Goal: Check status: Check status

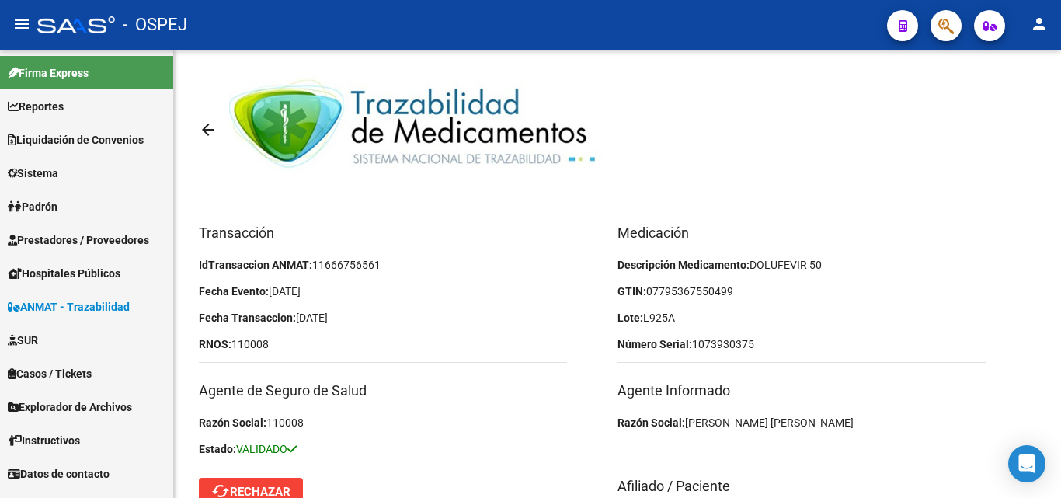
scroll to position [161, 0]
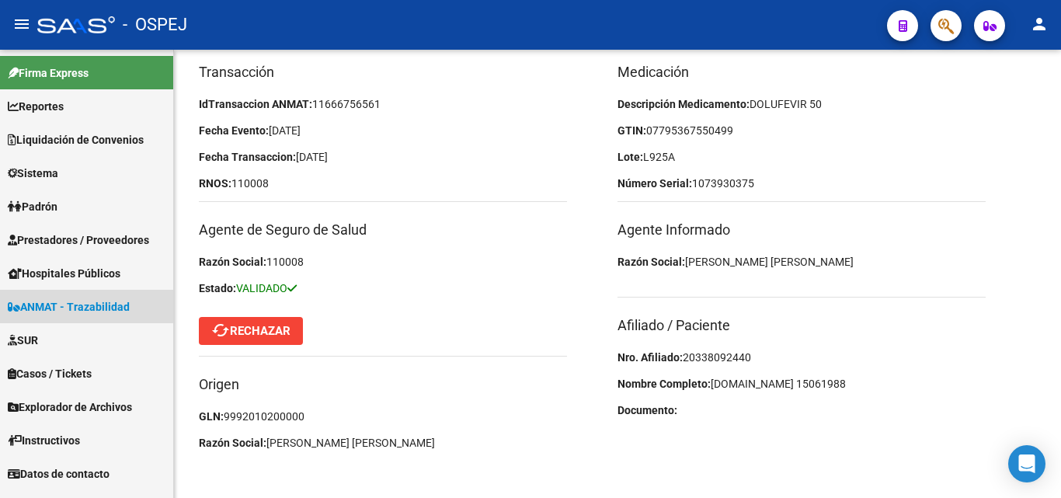
click at [82, 302] on span "ANMAT - Trazabilidad" at bounding box center [69, 306] width 122 height 17
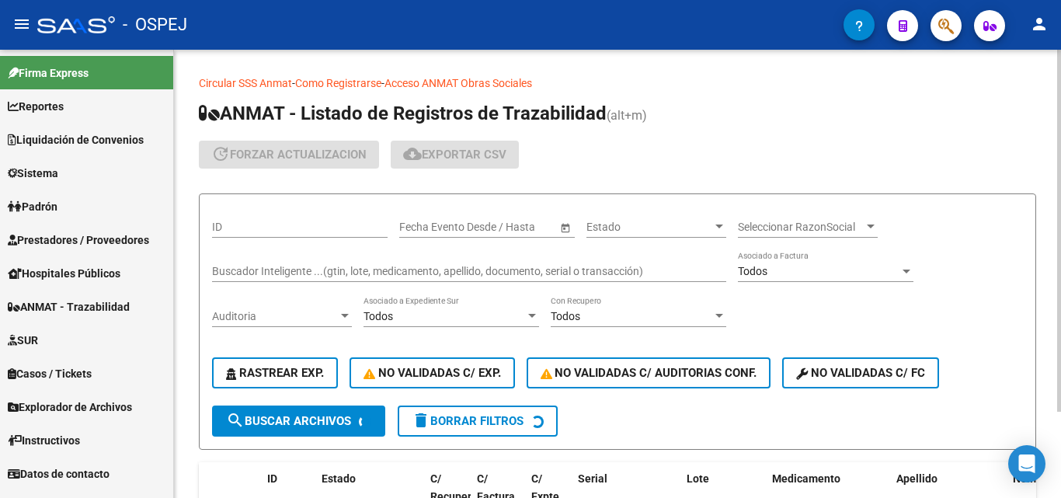
click at [241, 256] on div "Buscador Inteligente ...(gtin, lote, medicamento, apellido, documento, serial o…" at bounding box center [469, 266] width 514 height 31
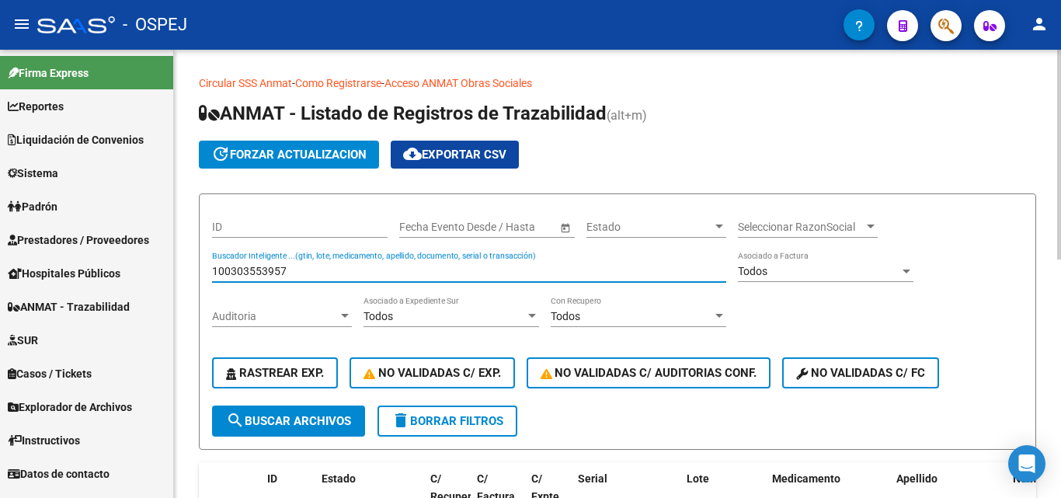
type input "100303553957"
click at [339, 427] on span "search Buscar Archivos" at bounding box center [288, 421] width 125 height 14
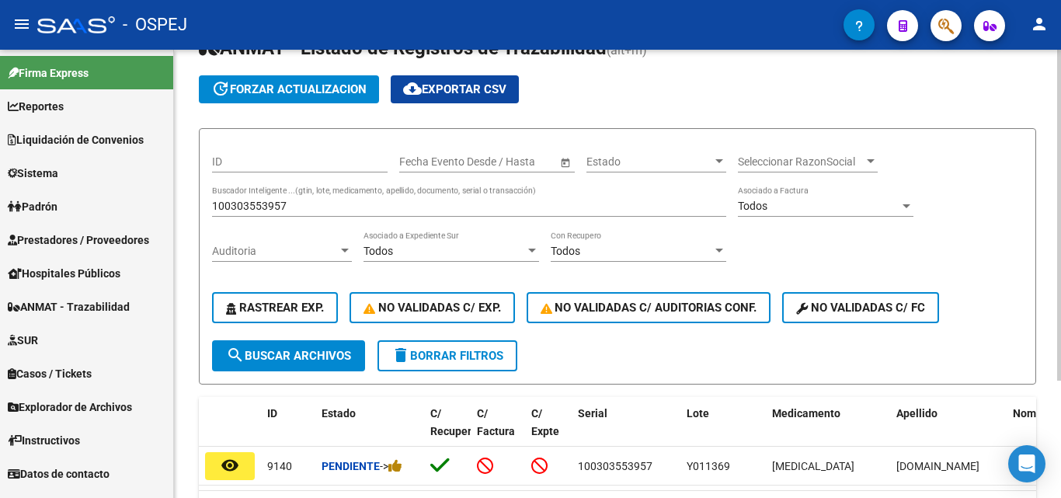
scroll to position [155, 0]
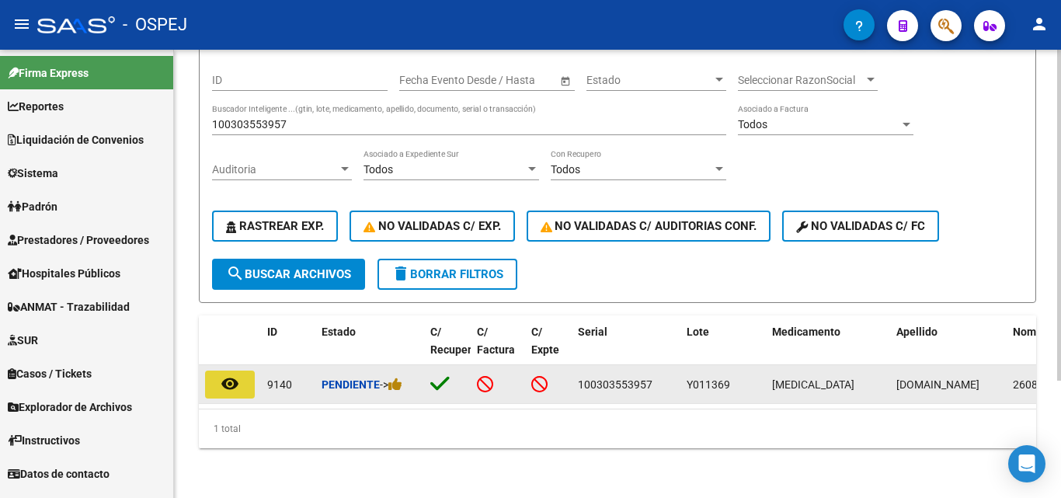
click at [206, 374] on button "remove_red_eye" at bounding box center [230, 385] width 50 height 28
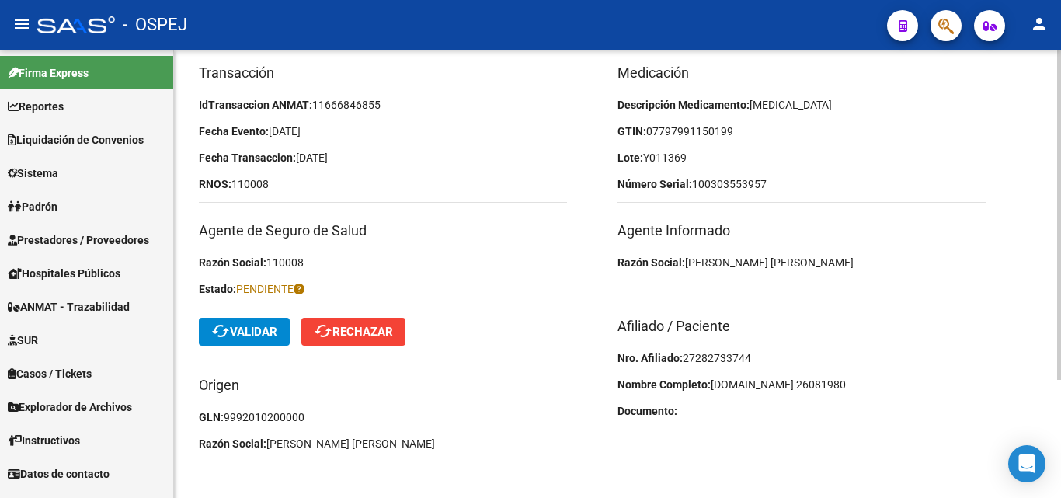
scroll to position [161, 0]
click at [714, 356] on span "27282733744" at bounding box center [717, 357] width 68 height 12
copy span "27282733744"
click at [889, 155] on p "Lote: Y011369" at bounding box center [802, 156] width 368 height 17
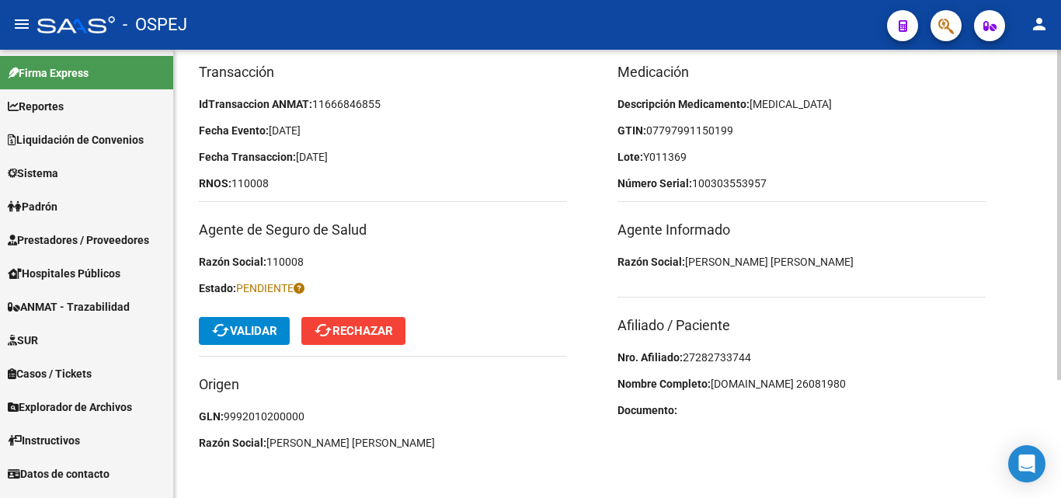
click at [234, 329] on span "cached Validar" at bounding box center [244, 331] width 66 height 14
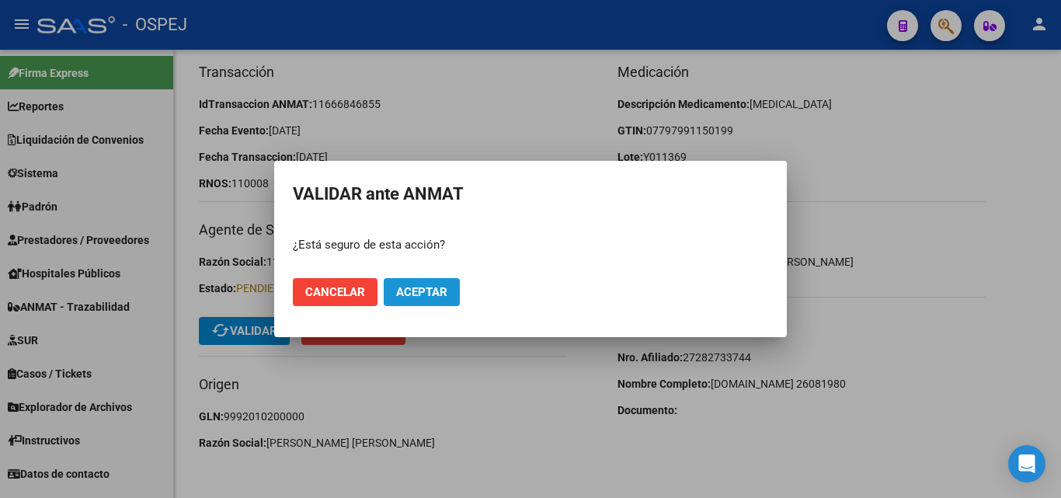
click at [430, 283] on button "Aceptar" at bounding box center [422, 292] width 76 height 28
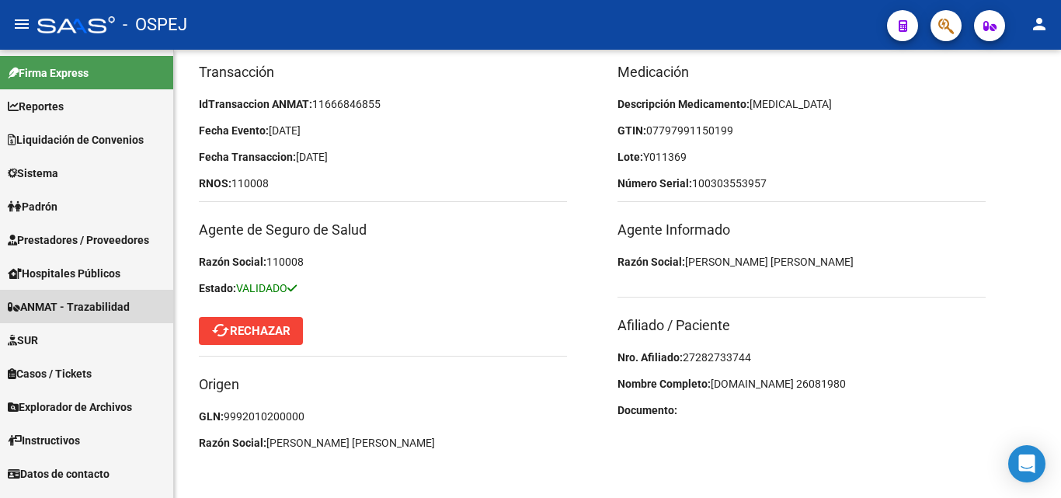
click at [71, 307] on span "ANMAT - Trazabilidad" at bounding box center [69, 306] width 122 height 17
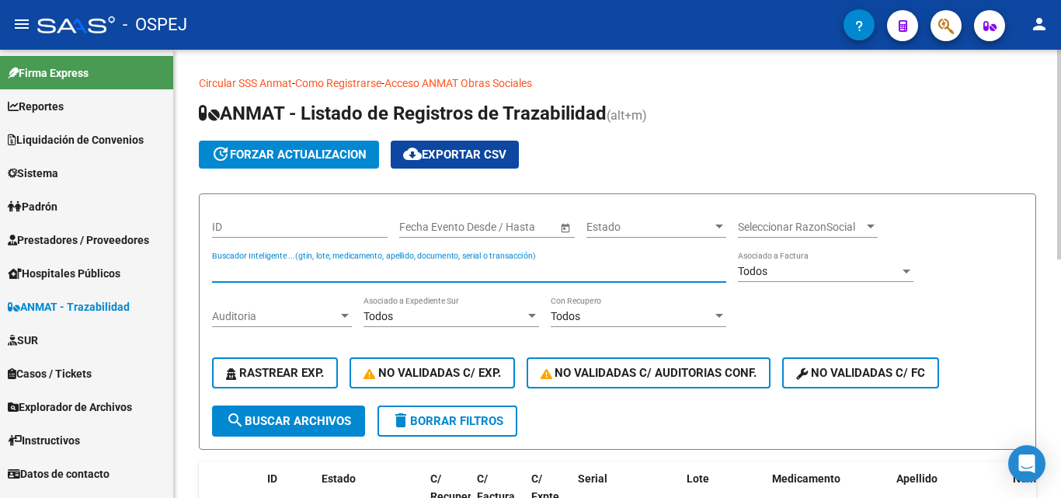
click at [268, 266] on input "Buscador Inteligente ...(gtin, lote, medicamento, apellido, documento, serial o…" at bounding box center [469, 271] width 514 height 13
type input "0000087684"
click at [273, 411] on button "search Buscar Archivos" at bounding box center [288, 421] width 153 height 31
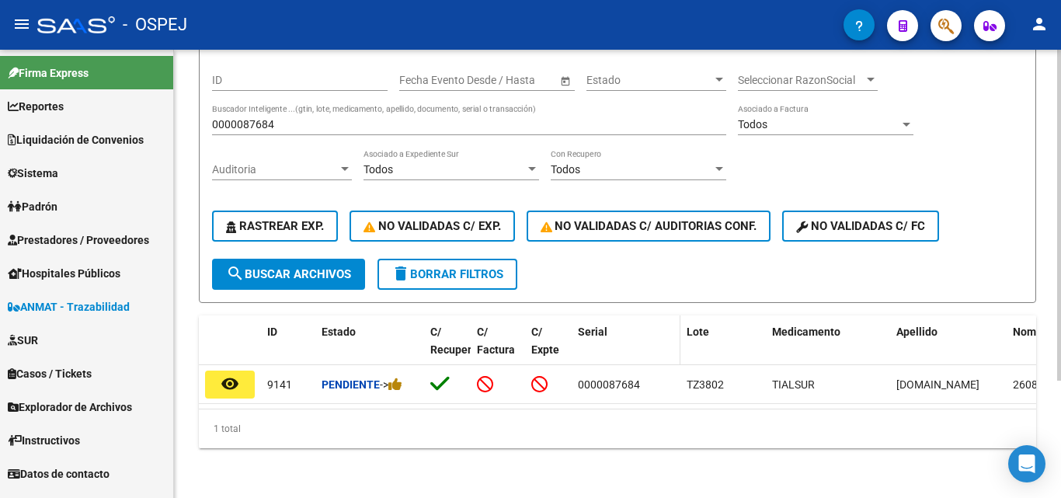
scroll to position [159, 0]
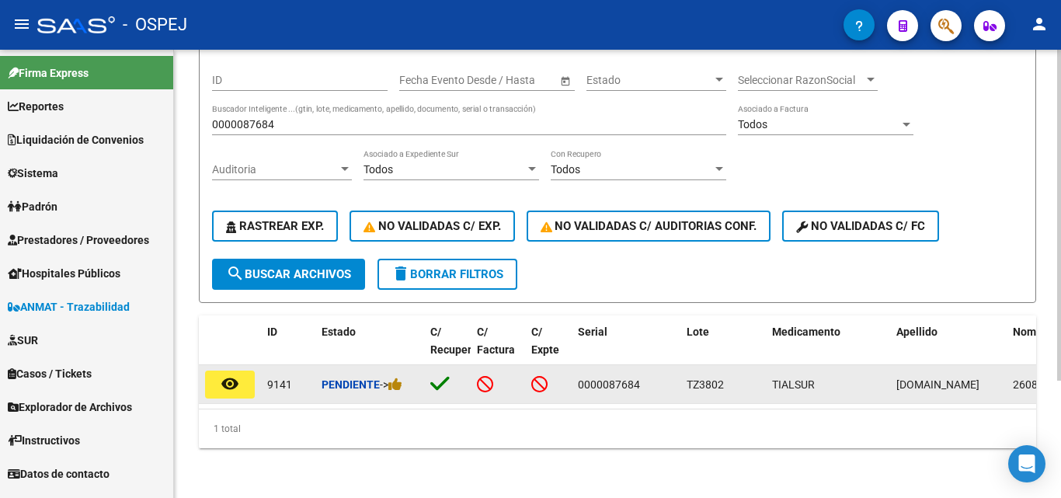
click at [216, 374] on button "remove_red_eye" at bounding box center [230, 385] width 50 height 28
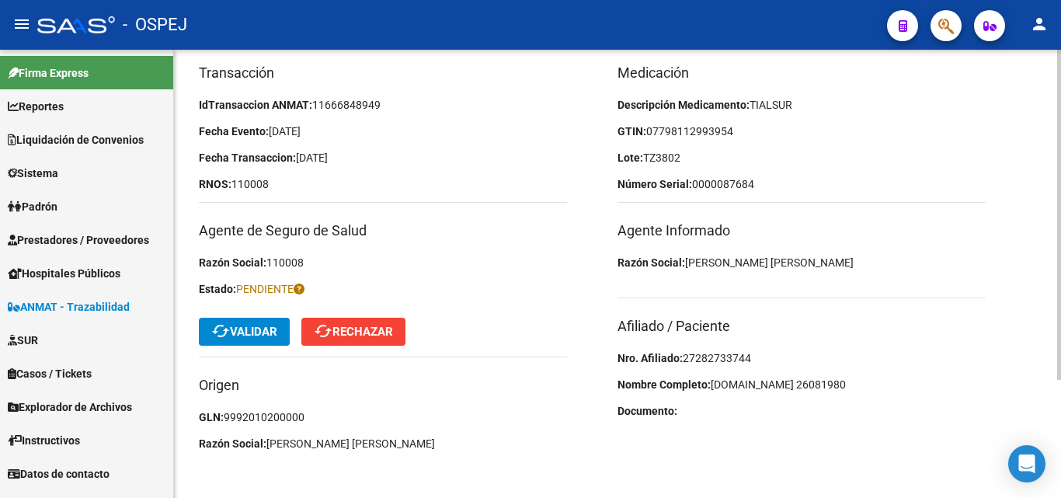
scroll to position [161, 0]
click at [695, 352] on span "27282733744" at bounding box center [717, 357] width 68 height 12
copy span "27282733744"
click at [975, 211] on div "Medicación Descripción Medicamento: TIALSUR GTIN: 07798112993954 Lote: TZ3802 N…" at bounding box center [827, 260] width 419 height 399
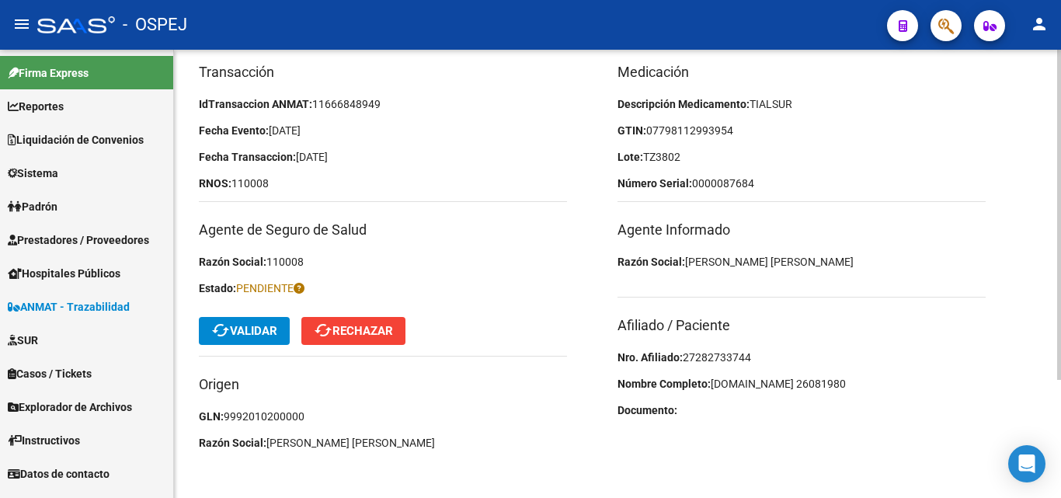
click at [225, 321] on mat-icon "cached" at bounding box center [220, 330] width 19 height 19
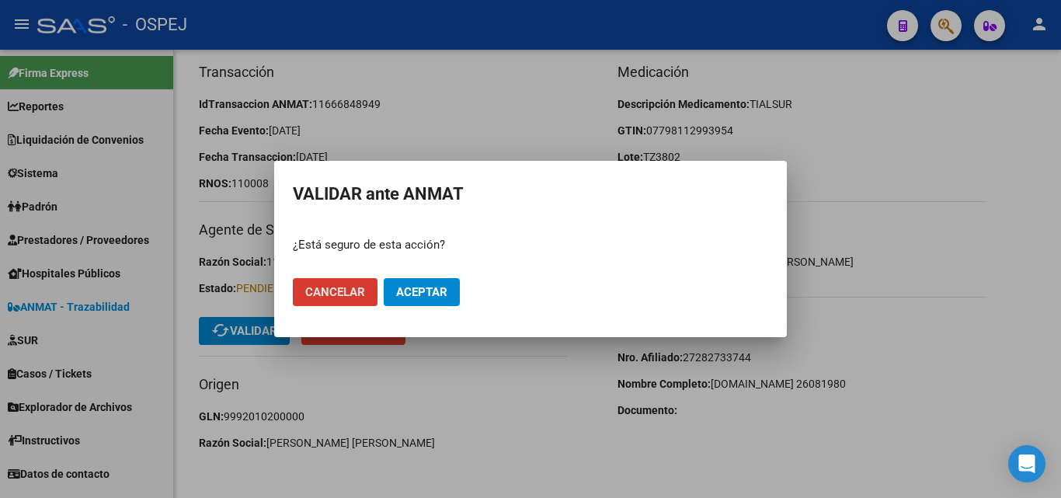
click at [437, 293] on span "Aceptar" at bounding box center [421, 292] width 51 height 14
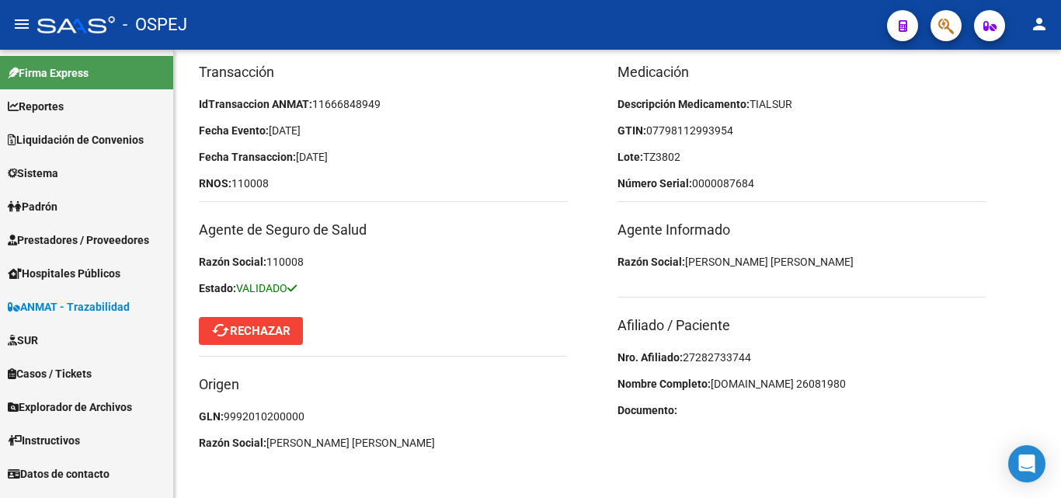
click at [57, 300] on span "ANMAT - Trazabilidad" at bounding box center [69, 306] width 122 height 17
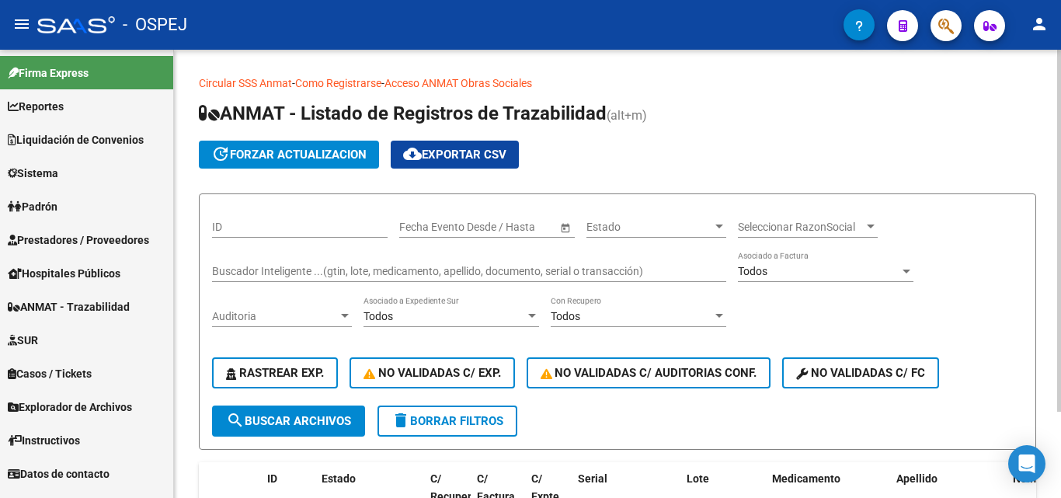
click at [239, 277] on input "Buscador Inteligente ...(gtin, lote, medicamento, apellido, documento, serial o…" at bounding box center [469, 271] width 514 height 13
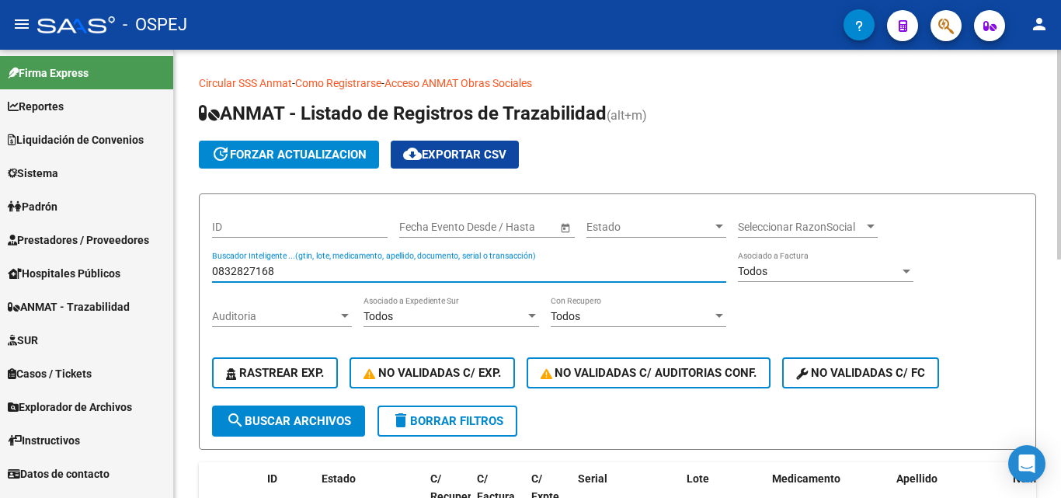
type input "0832827168"
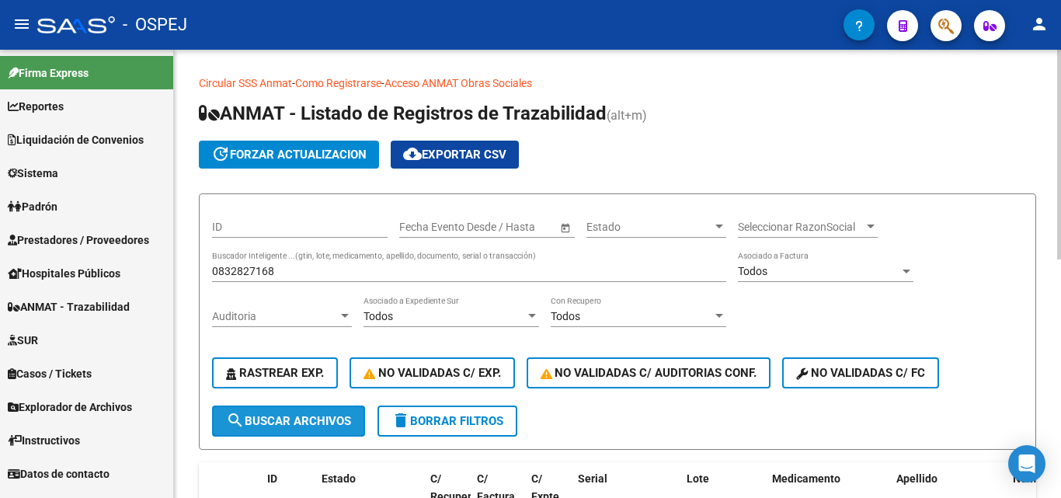
click at [278, 421] on span "search Buscar Archivos" at bounding box center [288, 421] width 125 height 14
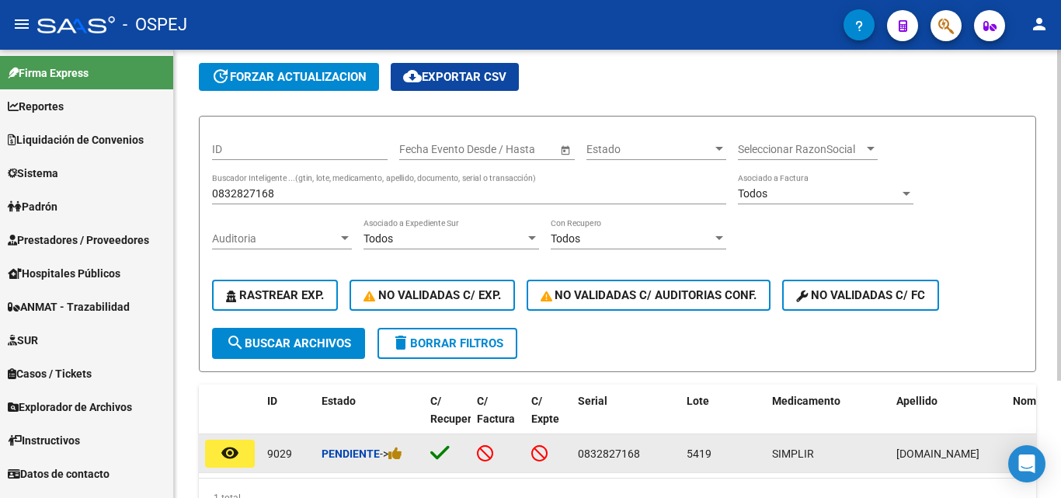
click at [232, 460] on mat-icon "remove_red_eye" at bounding box center [230, 453] width 19 height 19
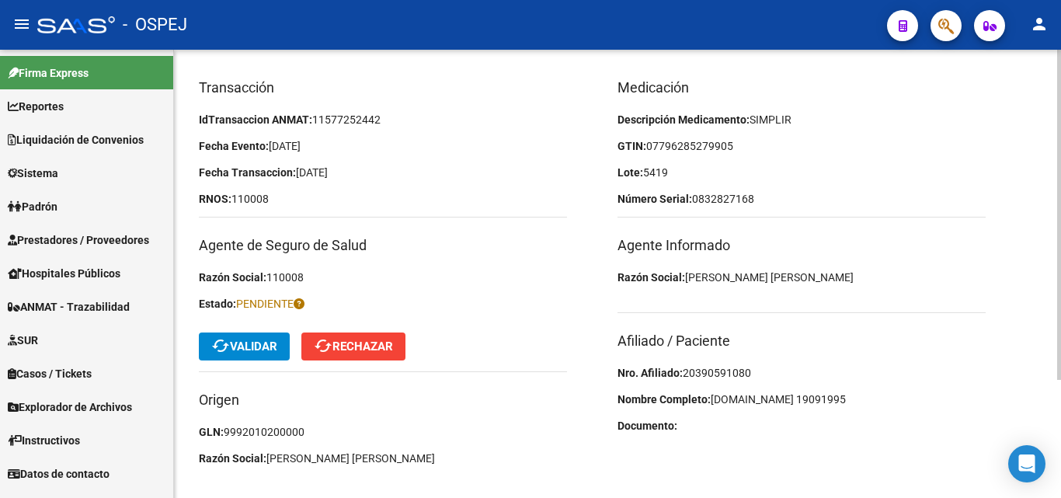
scroll to position [155, 0]
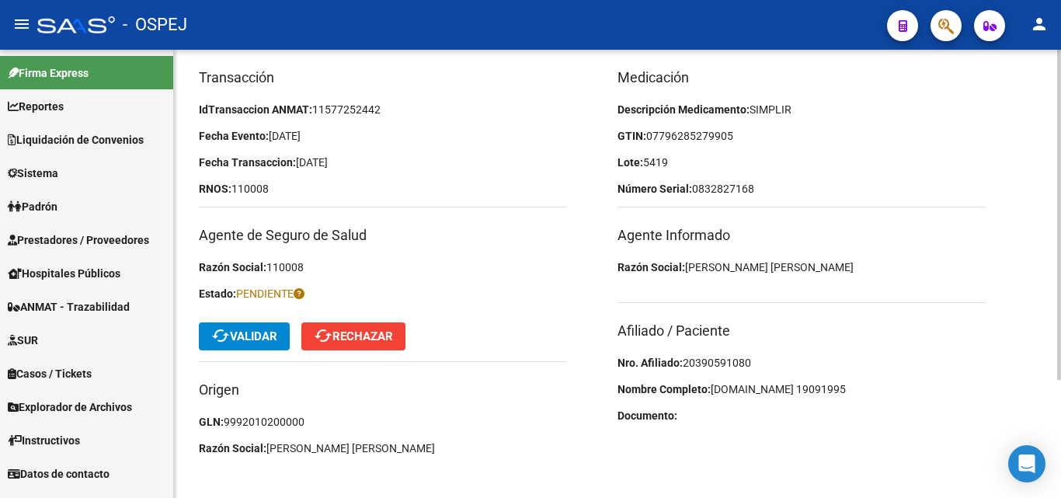
click at [704, 362] on span "20390591080" at bounding box center [717, 363] width 68 height 12
click at [703, 362] on span "20390591080" at bounding box center [717, 363] width 68 height 12
copy span "20390591080"
click at [818, 346] on div "Medicación Descripción Medicamento: SIMPLIR GTIN: 07796285279905 Lote: 5419 Núm…" at bounding box center [827, 266] width 419 height 399
click at [666, 134] on span "07796285279905" at bounding box center [689, 136] width 87 height 12
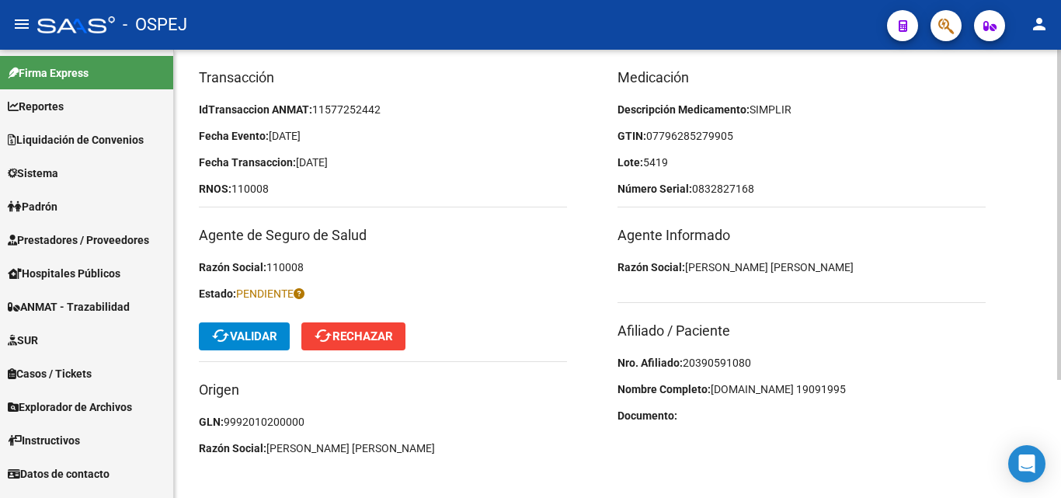
click at [678, 136] on span "07796285279905" at bounding box center [689, 136] width 87 height 12
click at [691, 136] on span "07796285279905" at bounding box center [689, 136] width 87 height 12
click at [705, 136] on span "07796285279905" at bounding box center [689, 136] width 87 height 12
click at [720, 136] on span "07796285279905" at bounding box center [689, 136] width 87 height 12
click at [746, 140] on p "GTIN: 07796285279905" at bounding box center [802, 135] width 368 height 17
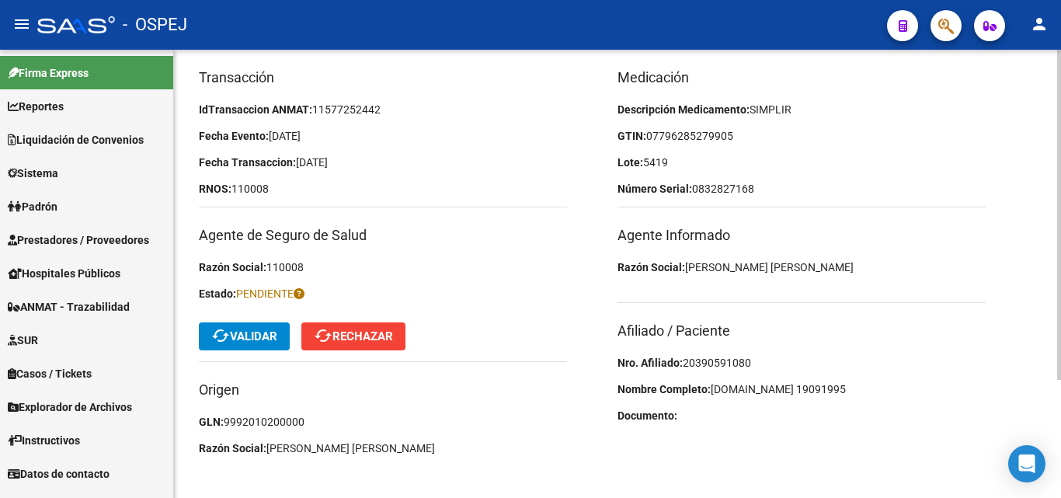
click at [923, 183] on p "Número Serial: 0832827168" at bounding box center [802, 188] width 368 height 17
click at [287, 335] on button "cached Validar" at bounding box center [244, 336] width 91 height 28
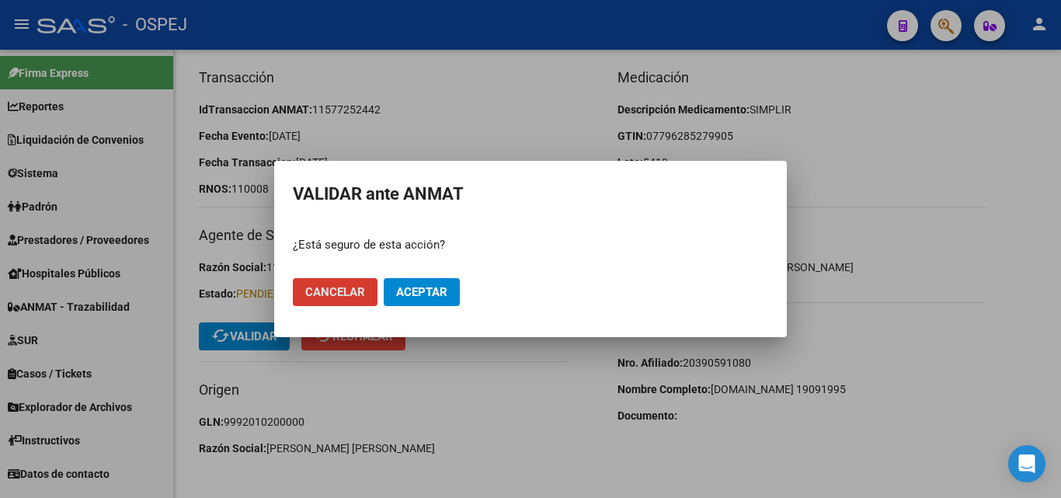
click at [396, 298] on span "Aceptar" at bounding box center [421, 292] width 51 height 14
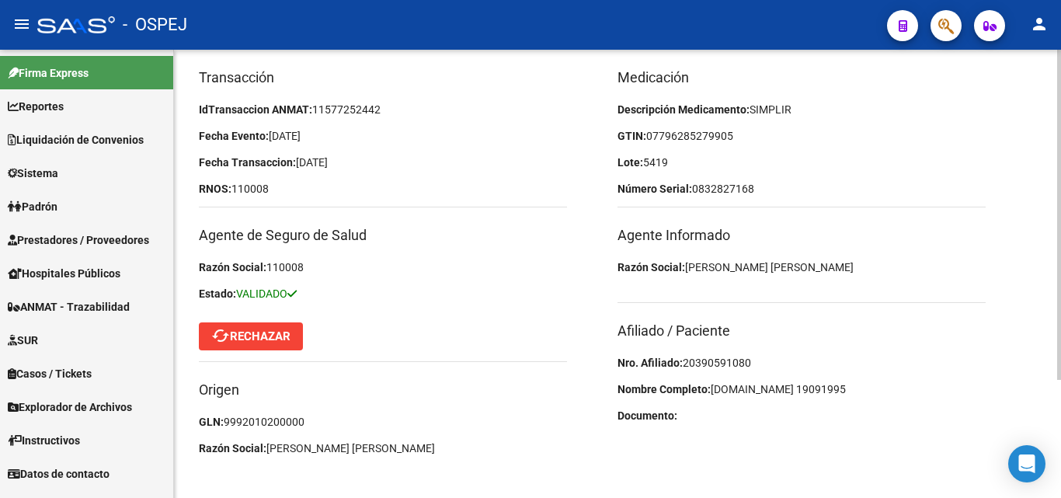
click at [465, 333] on mat-toolbar-row "cached Rechazar" at bounding box center [383, 337] width 368 height 50
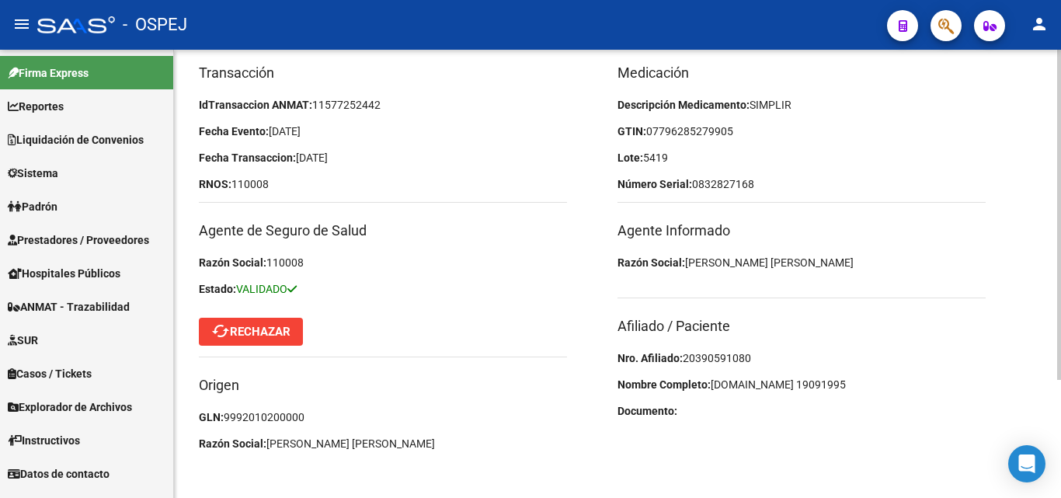
scroll to position [161, 0]
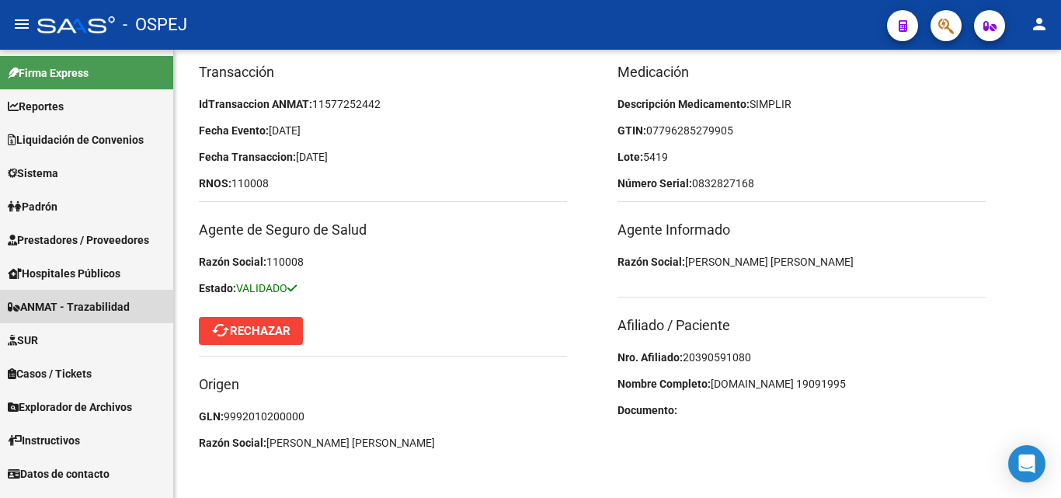
click at [82, 313] on span "ANMAT - Trazabilidad" at bounding box center [69, 306] width 122 height 17
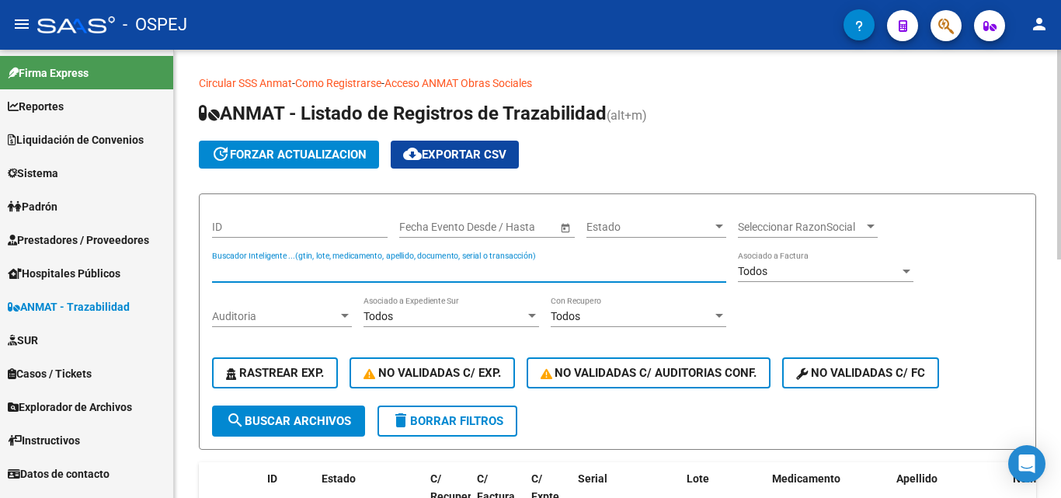
click at [249, 268] on input "Buscador Inteligente ...(gtin, lote, medicamento, apellido, documento, serial o…" at bounding box center [469, 271] width 514 height 13
type input "6000345967"
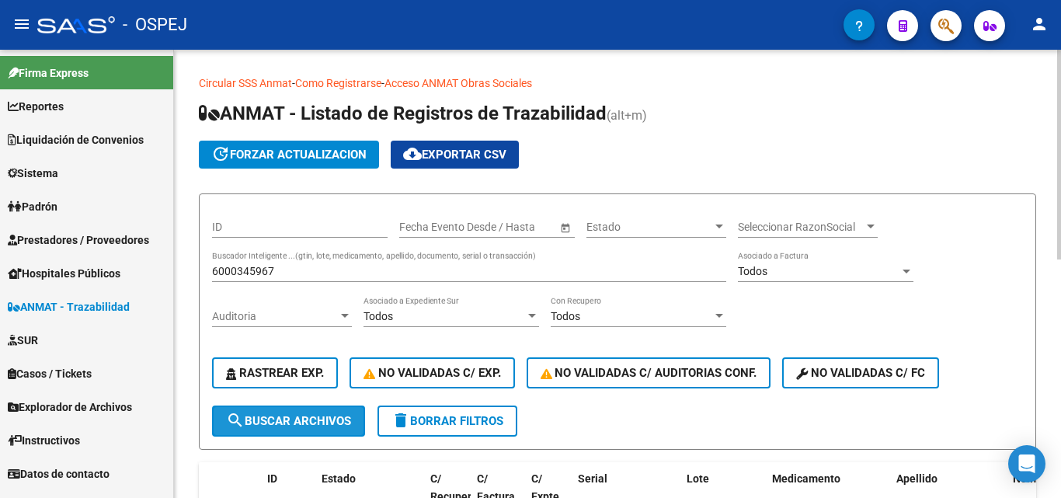
click at [314, 429] on button "search Buscar Archivos" at bounding box center [288, 421] width 153 height 31
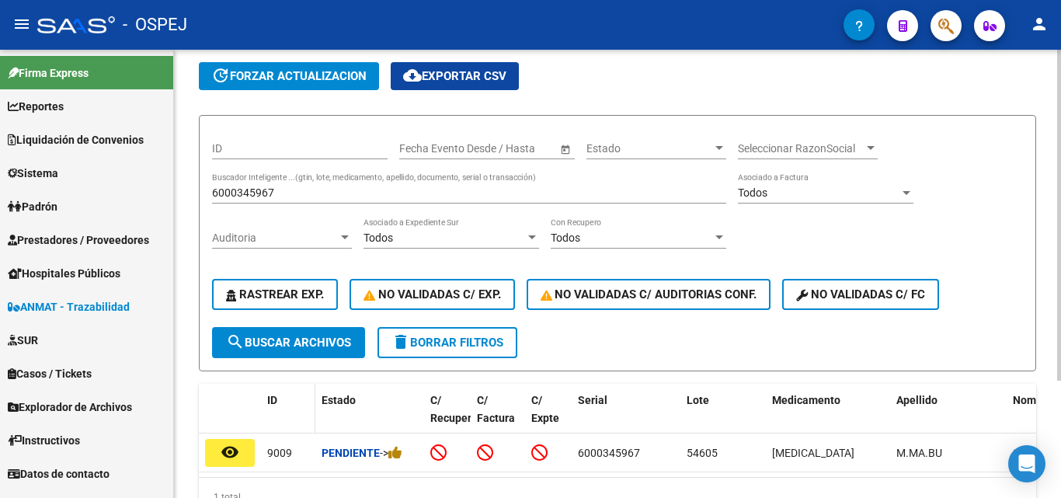
scroll to position [155, 0]
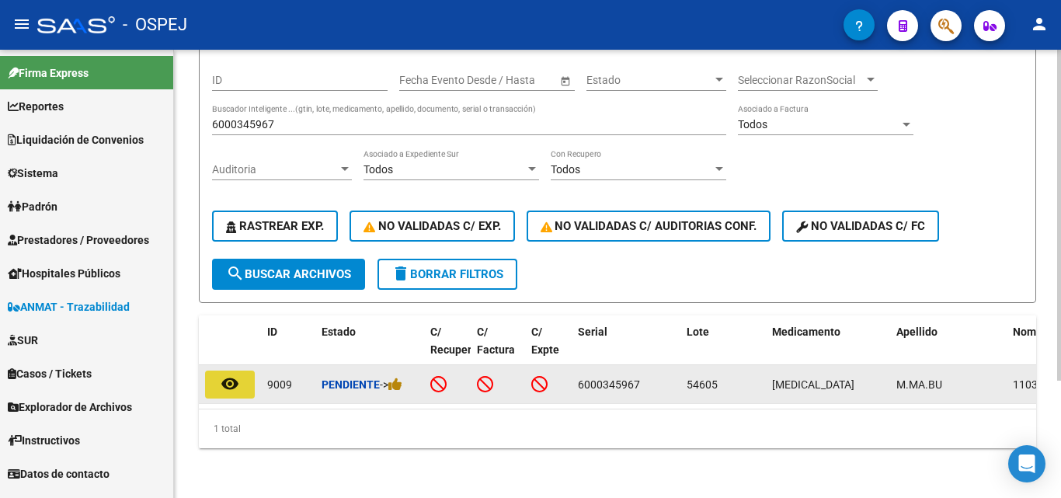
click at [226, 374] on mat-icon "remove_red_eye" at bounding box center [230, 383] width 19 height 19
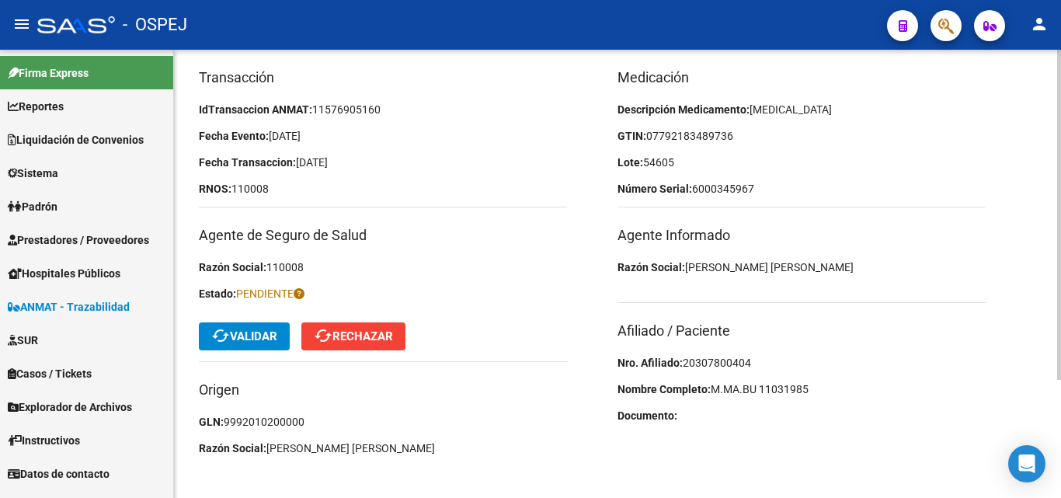
scroll to position [161, 0]
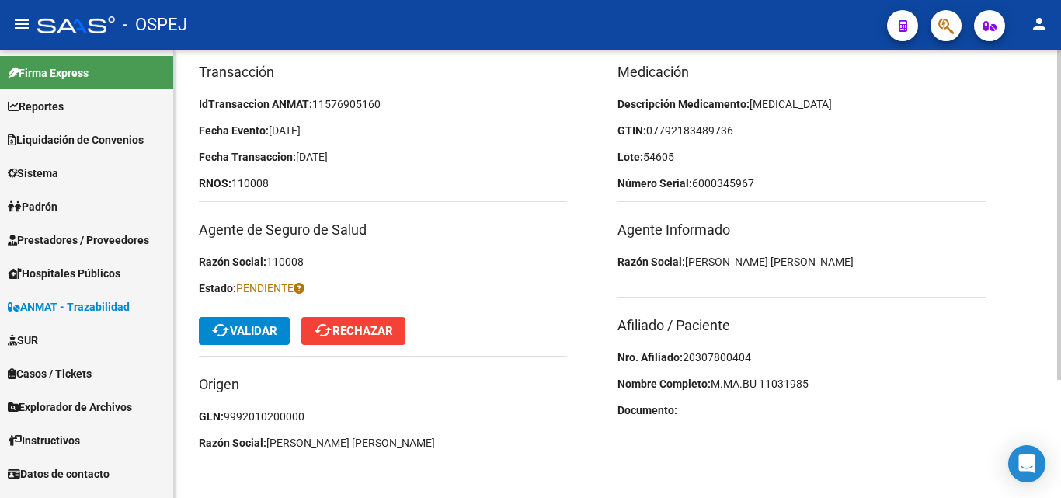
click at [700, 351] on span "20307800404" at bounding box center [717, 357] width 68 height 12
copy span "20307800404"
click at [679, 130] on span "07792183489736" at bounding box center [689, 130] width 87 height 12
click at [697, 131] on span "07792183489736" at bounding box center [689, 130] width 87 height 12
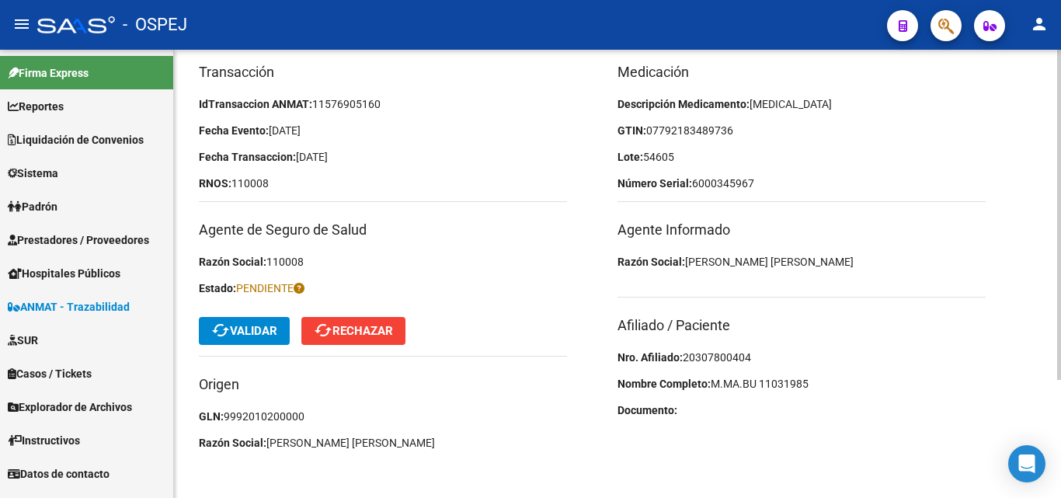
click at [747, 134] on p "GTIN: 07792183489736" at bounding box center [802, 130] width 368 height 17
click at [235, 324] on span "cached Validar" at bounding box center [244, 331] width 66 height 14
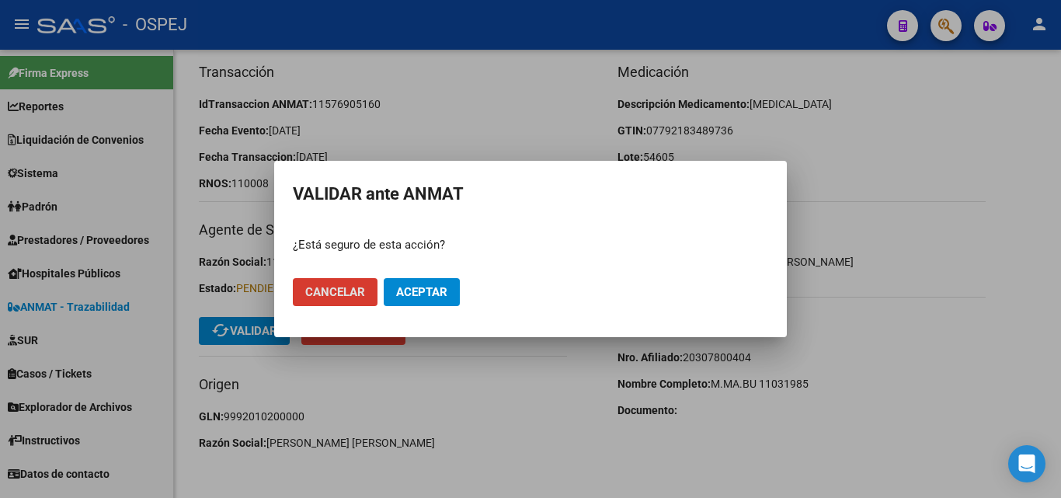
click at [399, 297] on span "Aceptar" at bounding box center [421, 292] width 51 height 14
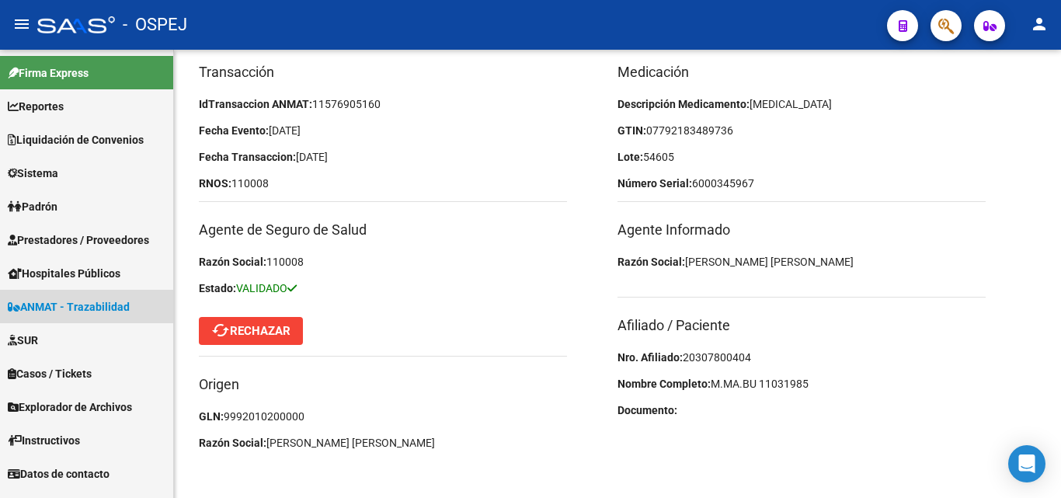
click at [71, 292] on link "ANMAT - Trazabilidad" at bounding box center [86, 306] width 173 height 33
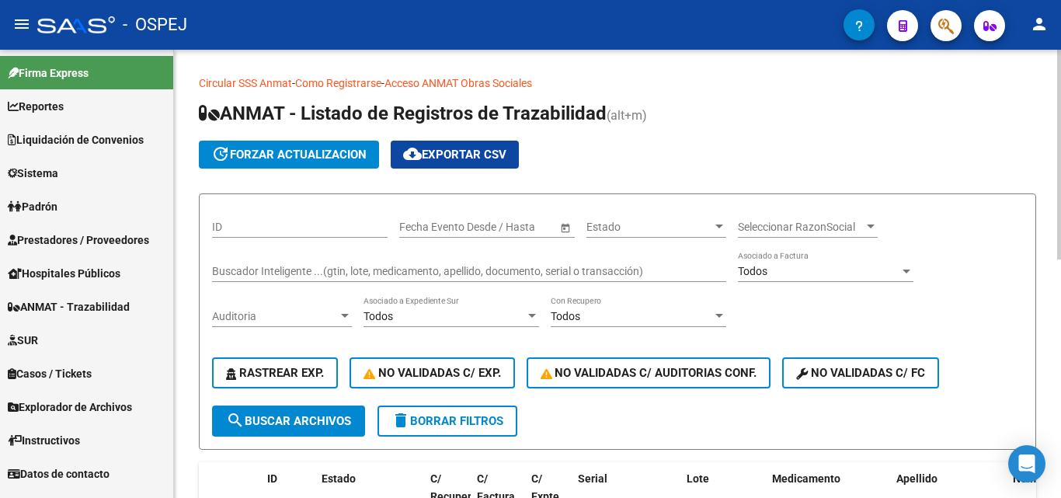
click at [229, 270] on input "Buscador Inteligente ...(gtin, lote, medicamento, apellido, documento, serial o…" at bounding box center [469, 271] width 514 height 13
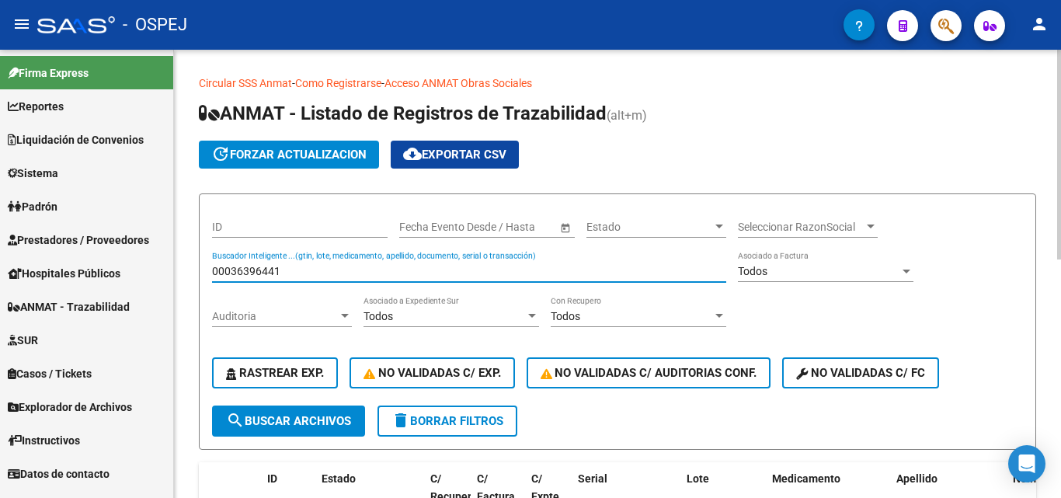
type input "00036396441"
click at [321, 424] on span "search Buscar Archivos" at bounding box center [288, 421] width 125 height 14
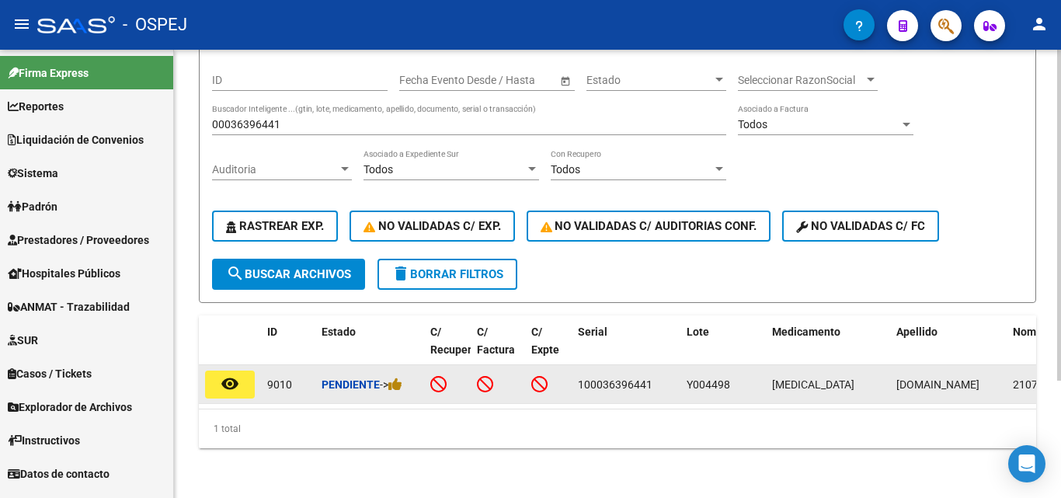
scroll to position [159, 0]
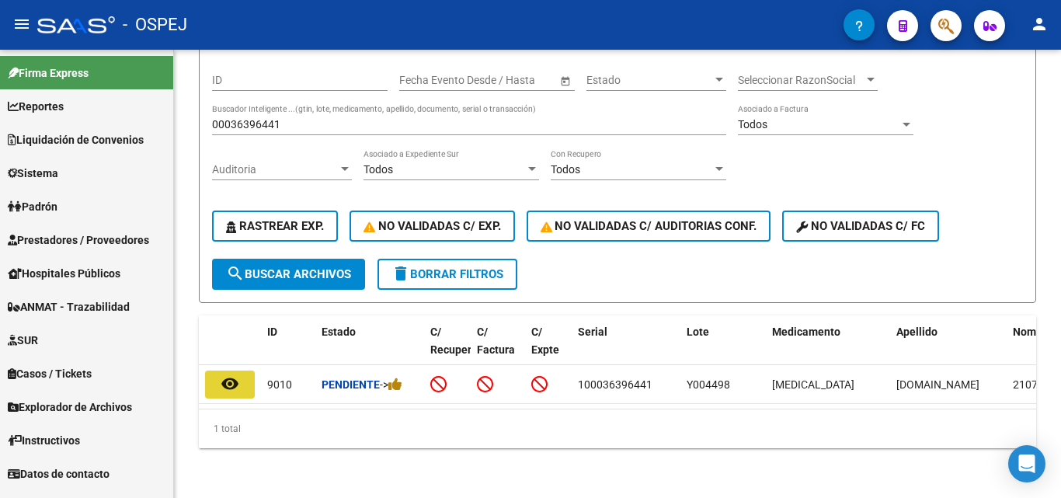
click at [232, 374] on mat-icon "remove_red_eye" at bounding box center [230, 383] width 19 height 19
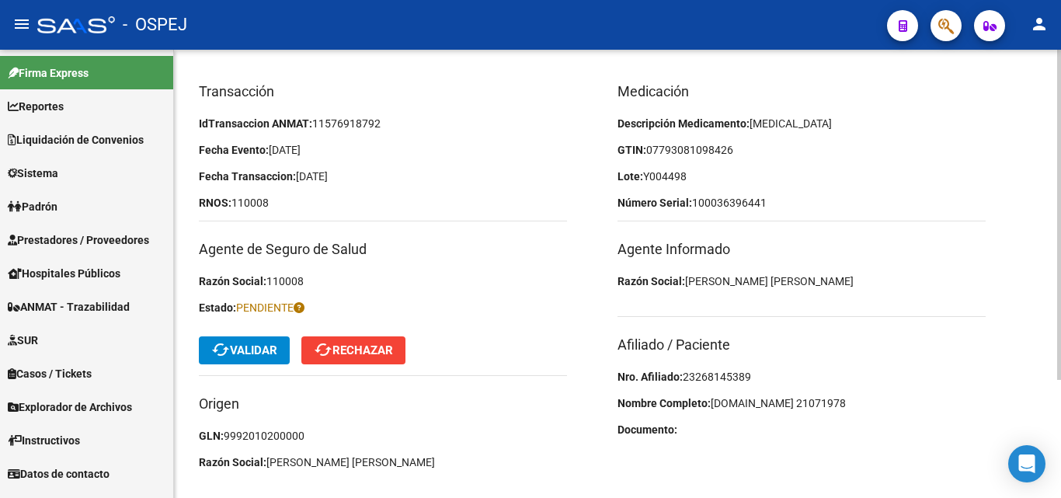
scroll to position [155, 0]
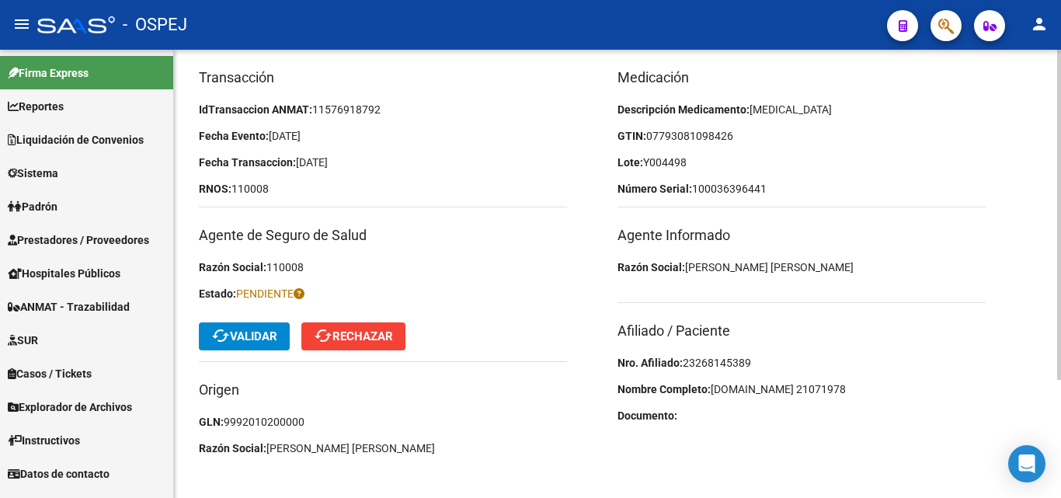
click at [712, 360] on span "23268145389" at bounding box center [717, 363] width 68 height 12
click at [712, 359] on span "23268145389" at bounding box center [717, 363] width 68 height 12
copy span "23268145389"
